Goal: Navigation & Orientation: Find specific page/section

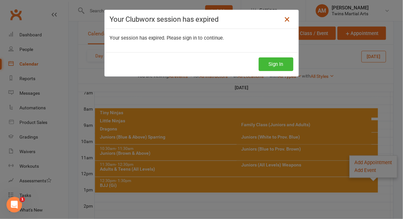
click at [283, 21] on icon at bounding box center [287, 20] width 8 height 8
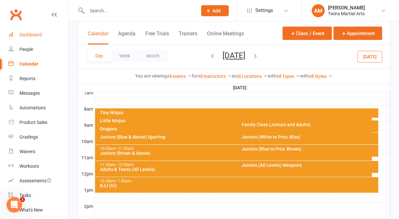
click at [32, 35] on div "Dashboard" at bounding box center [30, 34] width 22 height 5
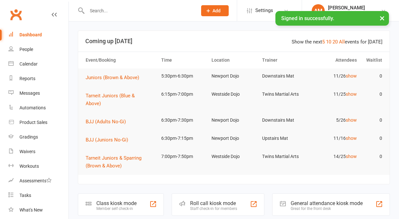
click at [212, 204] on div "Roll call kiosk mode" at bounding box center [213, 203] width 47 height 6
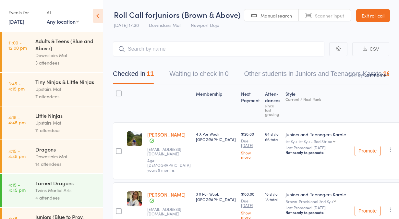
click at [65, 85] on div "Tiny Ninjas & Little Ninjas" at bounding box center [66, 81] width 62 height 7
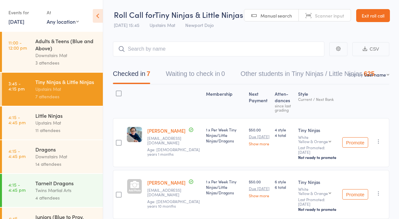
click at [356, 22] on link "Exit roll call" at bounding box center [373, 15] width 34 height 13
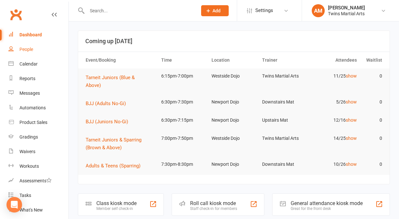
click at [36, 50] on link "People" at bounding box center [38, 49] width 60 height 15
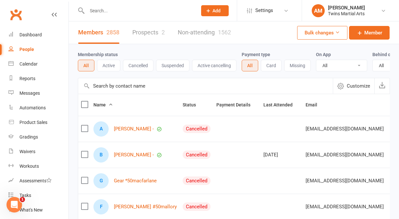
click at [109, 10] on input "text" at bounding box center [139, 10] width 108 height 9
paste input "Brooks Dickie"
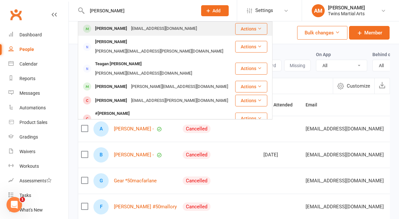
type input "Brooks Dickie"
click at [106, 26] on div "Brooks Dickie" at bounding box center [111, 28] width 36 height 9
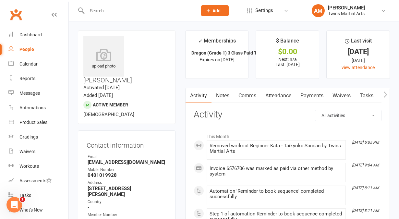
click at [107, 9] on input "text" at bounding box center [139, 10] width 108 height 9
paste input "Stephanie Parr"
click at [107, 9] on input "Stephanie Parr" at bounding box center [139, 10] width 108 height 9
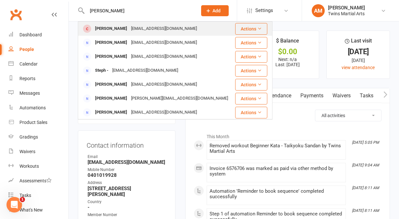
type input "Stephanie Parr"
click at [112, 29] on div "Stephanie Parr" at bounding box center [111, 28] width 36 height 9
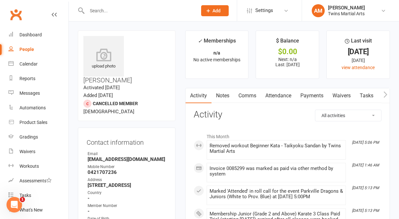
click at [122, 16] on div at bounding box center [135, 10] width 115 height 21
click at [112, 13] on input "text" at bounding box center [139, 10] width 108 height 9
paste input "Ramona Parr"
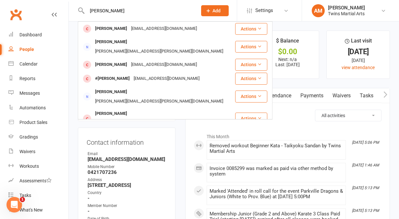
type input "Ramona Parr"
click at [111, 32] on div "Ramona Parr" at bounding box center [111, 28] width 36 height 9
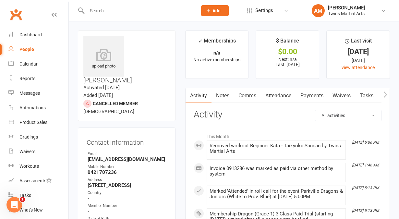
click at [111, 12] on input "text" at bounding box center [139, 10] width 108 height 9
paste input "Liam Parr"
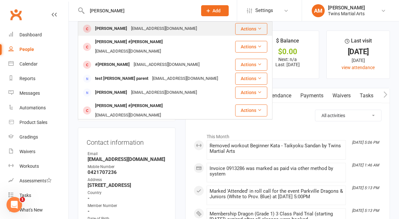
type input "Liam Parr"
click at [104, 27] on div "Liam Parr" at bounding box center [111, 28] width 36 height 9
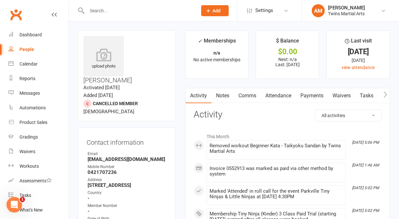
click at [122, 11] on input "text" at bounding box center [139, 10] width 108 height 9
paste input "Tadhg Cunningham"
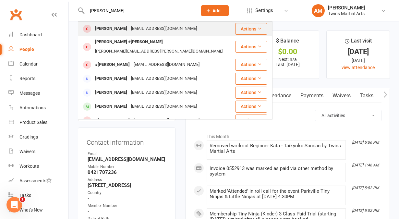
type input "Tadhg Cunningham"
click at [117, 27] on div "Tadhg Cunningham" at bounding box center [111, 28] width 36 height 9
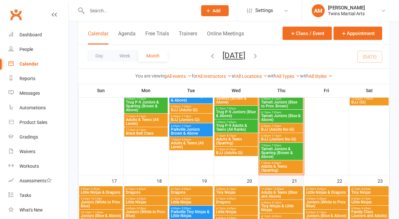
scroll to position [606, 0]
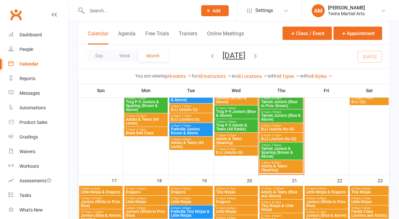
click at [271, 170] on span "Adults & Teens (Sparring)" at bounding box center [281, 168] width 41 height 8
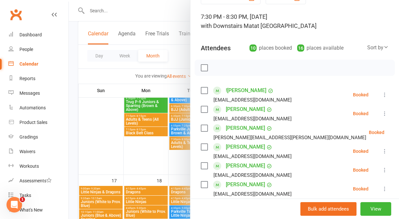
scroll to position [36, 0]
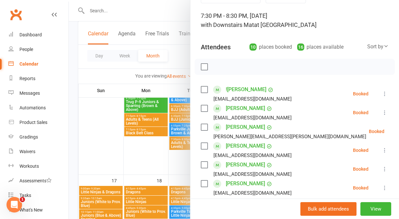
click at [232, 128] on link "[PERSON_NAME]" at bounding box center [245, 127] width 39 height 10
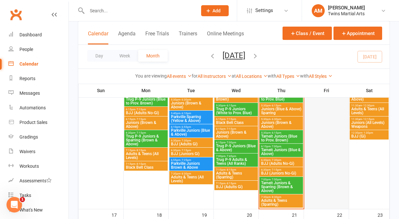
scroll to position [573, 0]
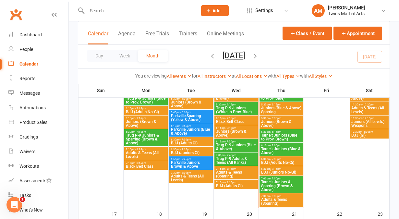
click at [282, 199] on span "Adults & Teens (Sparring)" at bounding box center [281, 201] width 41 height 8
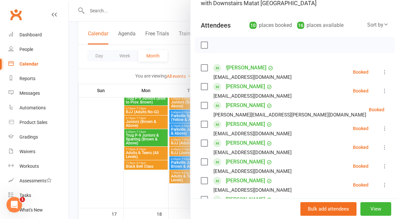
scroll to position [58, 0]
click at [238, 123] on link "[PERSON_NAME]" at bounding box center [245, 124] width 39 height 10
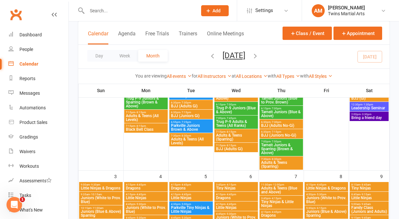
scroll to position [181, 0]
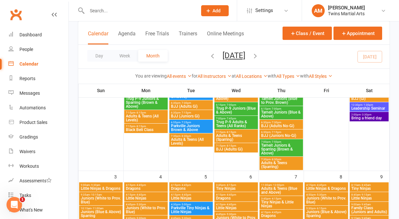
click at [283, 159] on span "7:30pm - 8:30pm" at bounding box center [281, 159] width 41 height 3
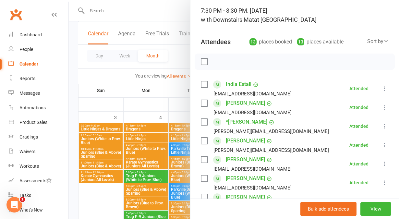
scroll to position [42, 0]
click at [236, 160] on link "[PERSON_NAME]" at bounding box center [245, 159] width 39 height 10
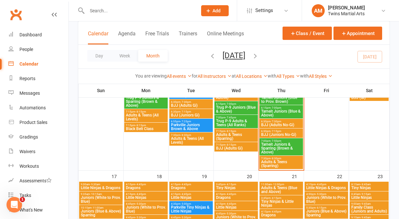
scroll to position [611, 0]
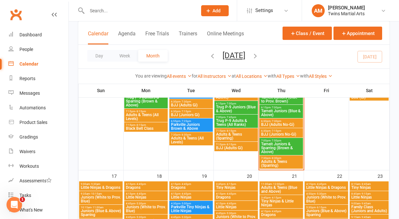
click at [283, 162] on span "Adults & Teens (Sparring)" at bounding box center [281, 163] width 41 height 8
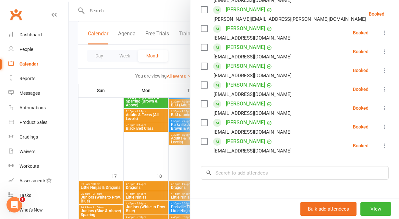
scroll to position [154, 0]
click at [231, 103] on link "[PERSON_NAME]" at bounding box center [245, 103] width 39 height 10
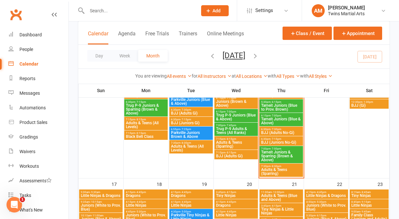
scroll to position [608, 0]
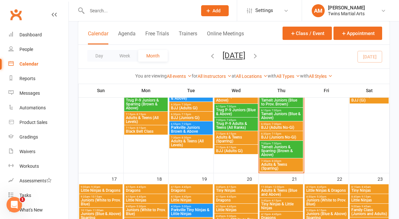
click at [278, 169] on span "Adults & Teens (Sparring)" at bounding box center [281, 166] width 41 height 8
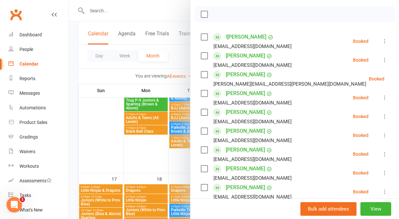
scroll to position [123, 0]
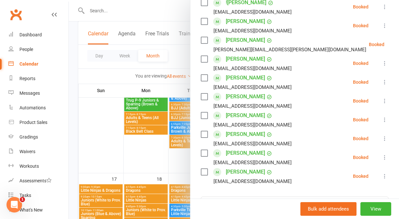
click at [234, 153] on link "[PERSON_NAME]" at bounding box center [245, 153] width 39 height 10
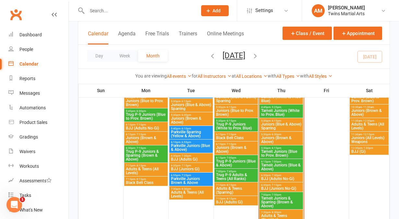
scroll to position [587, 0]
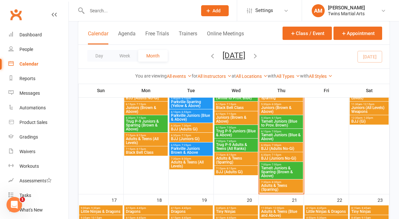
click at [281, 184] on span "Adults & Teens (Sparring)" at bounding box center [281, 187] width 41 height 8
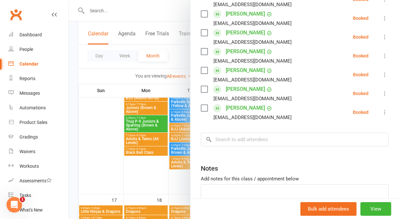
scroll to position [187, 0]
click at [241, 109] on link "[PERSON_NAME]" at bounding box center [245, 107] width 39 height 10
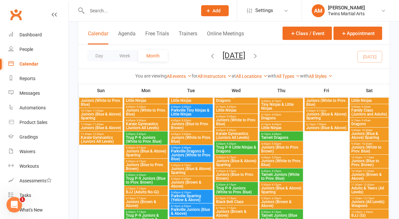
scroll to position [65, 0]
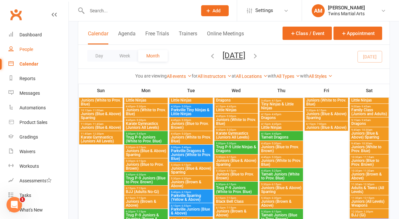
click at [40, 50] on link "People" at bounding box center [38, 49] width 60 height 15
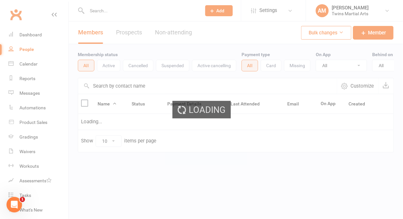
click at [111, 11] on ui-view "Prospect Member Non-attending contact Class / event Appointment Grading event T…" at bounding box center [201, 90] width 403 height 176
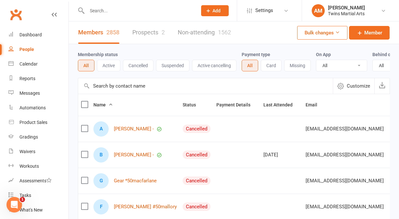
click at [111, 11] on input "text" at bounding box center [139, 10] width 108 height 9
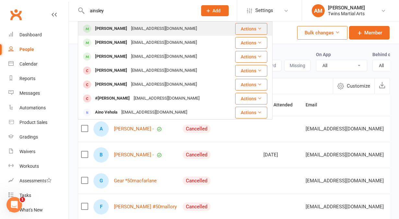
type input "ainsley"
click at [110, 28] on div "[PERSON_NAME]" at bounding box center [111, 28] width 36 height 9
